Goal: Task Accomplishment & Management: Manage account settings

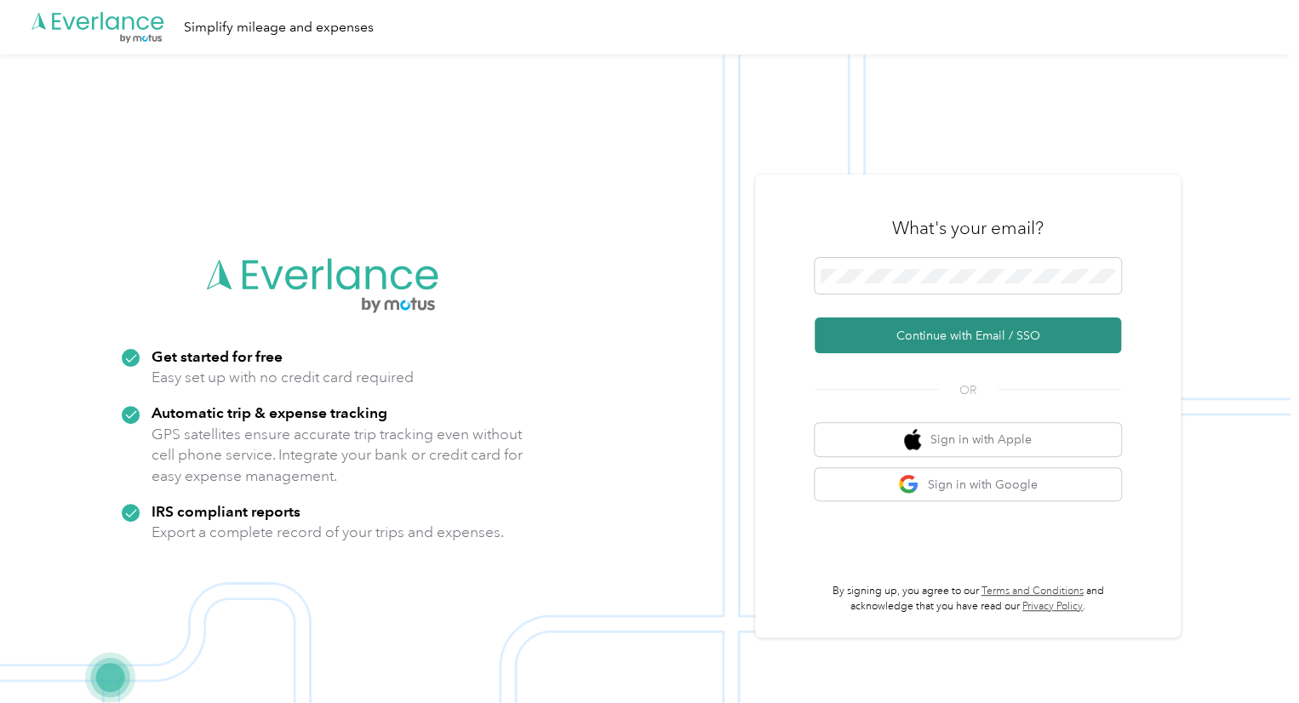
click at [912, 338] on button "Continue with Email / SSO" at bounding box center [967, 335] width 306 height 36
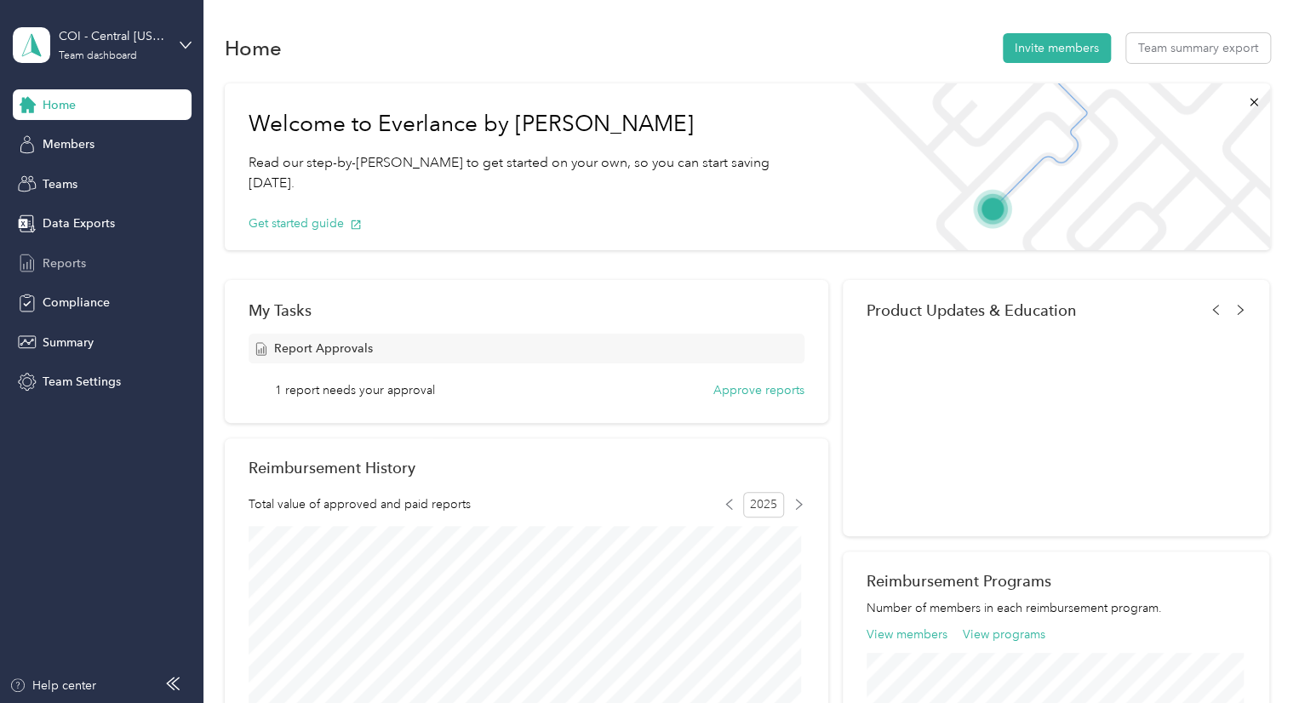
click at [45, 254] on span "Reports" at bounding box center [64, 263] width 43 height 18
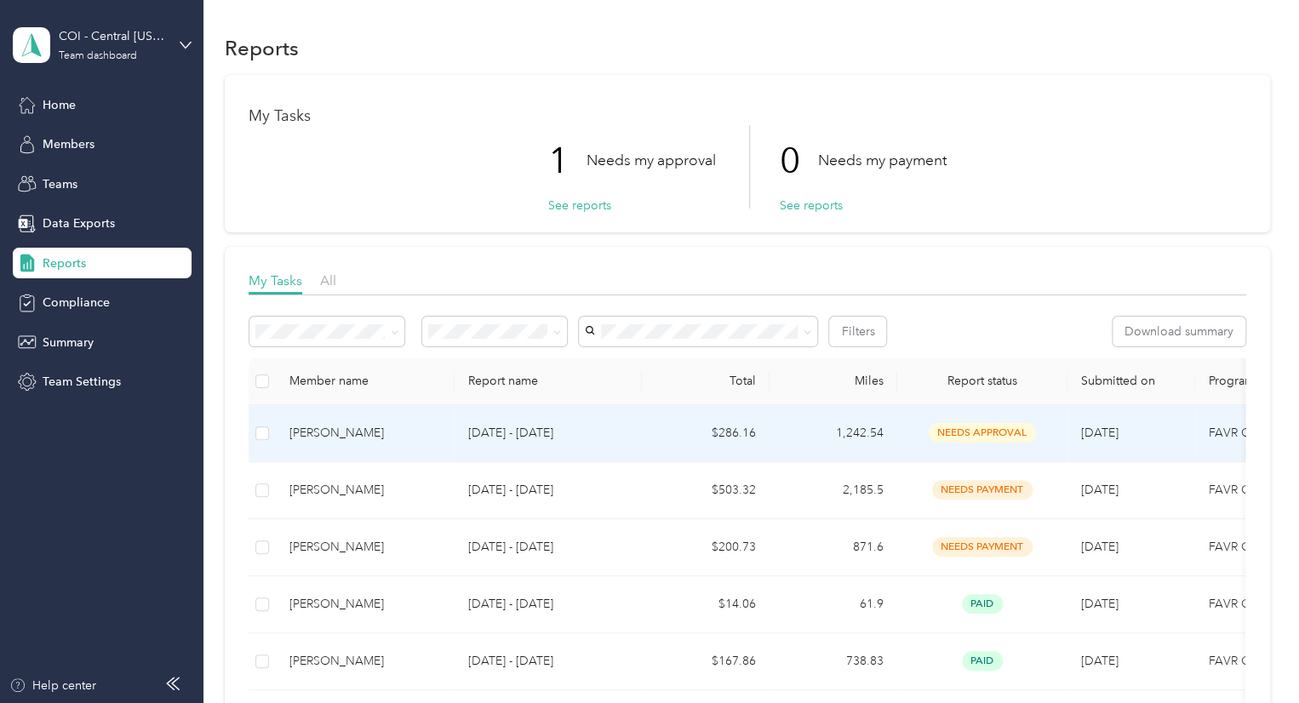
click at [424, 430] on div "[PERSON_NAME]" at bounding box center [364, 433] width 151 height 19
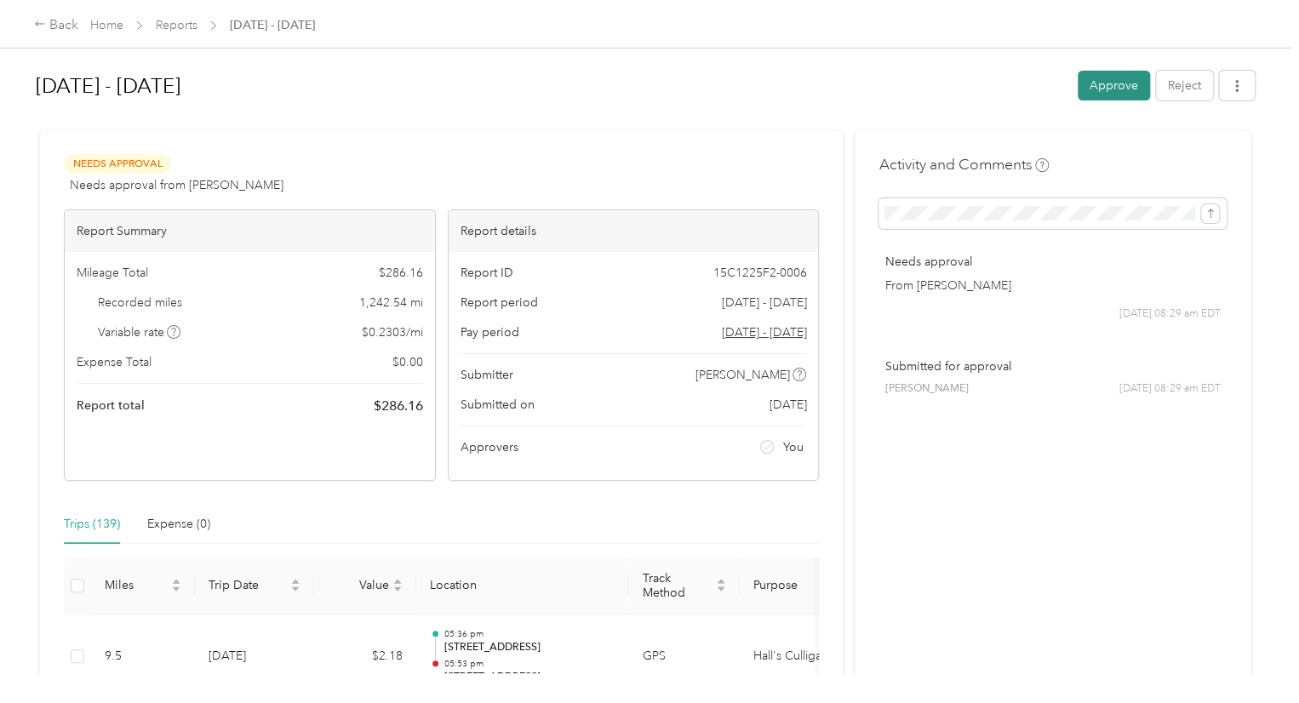
click at [1094, 85] on button "Approve" at bounding box center [1113, 86] width 72 height 30
